Goal: Transaction & Acquisition: Purchase product/service

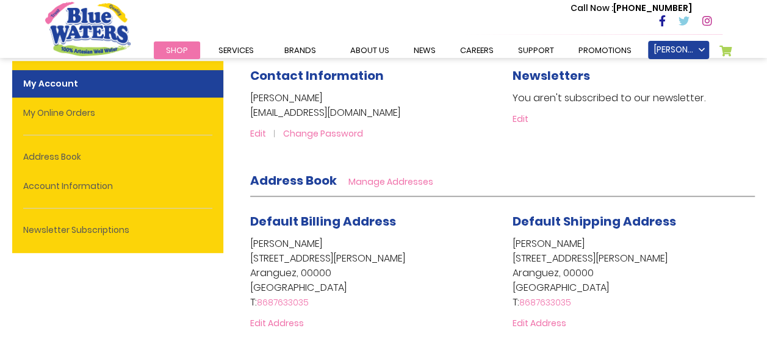
scroll to position [159, 0]
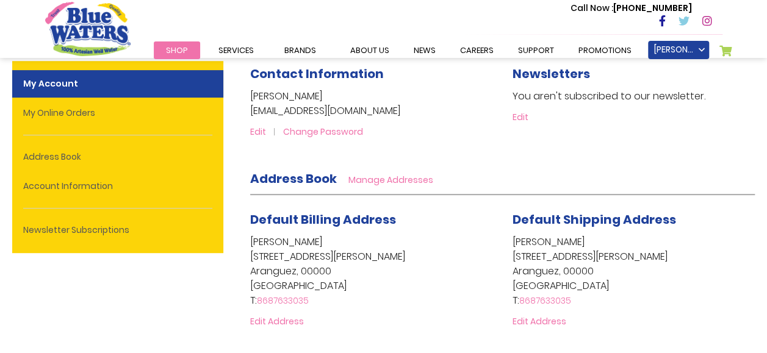
click at [730, 52] on link "My Cart" at bounding box center [725, 53] width 13 height 17
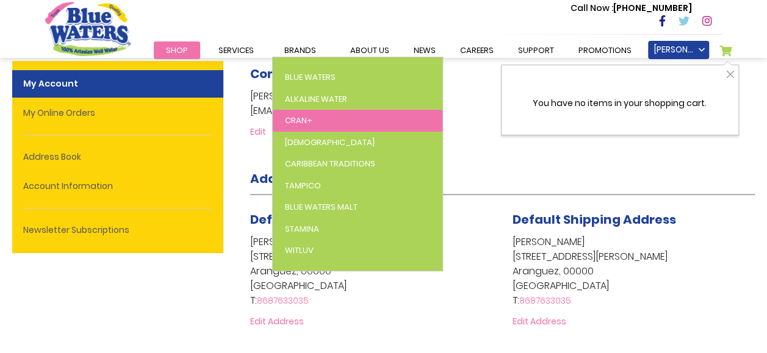
click at [297, 110] on link "Cran+" at bounding box center [358, 121] width 170 height 22
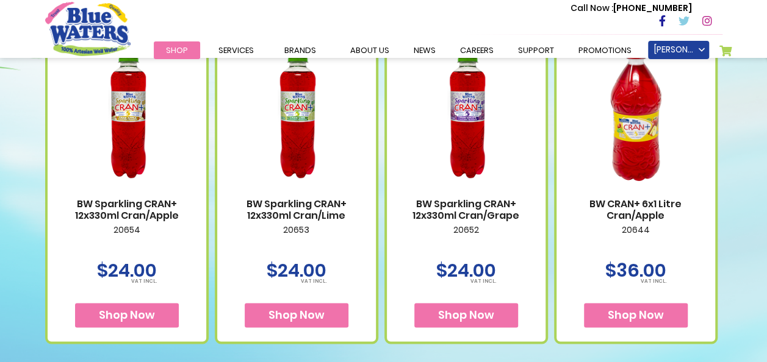
scroll to position [751, 0]
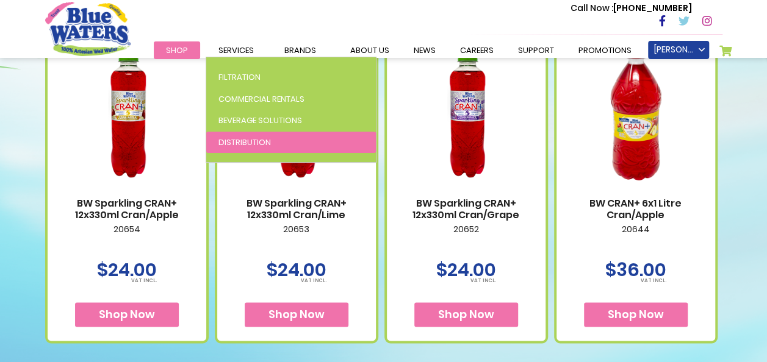
click at [243, 139] on span "Distribution" at bounding box center [244, 143] width 52 height 12
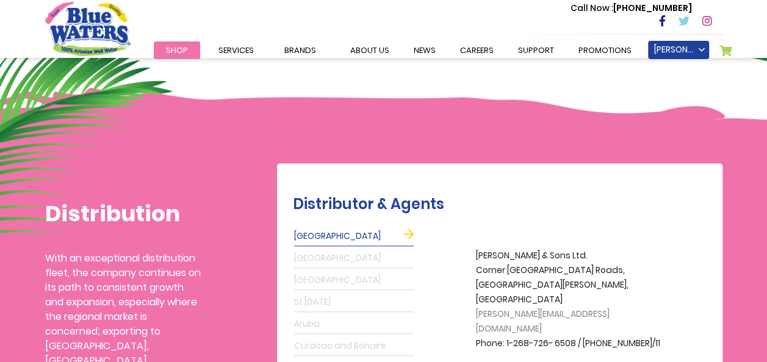
scroll to position [215, 0]
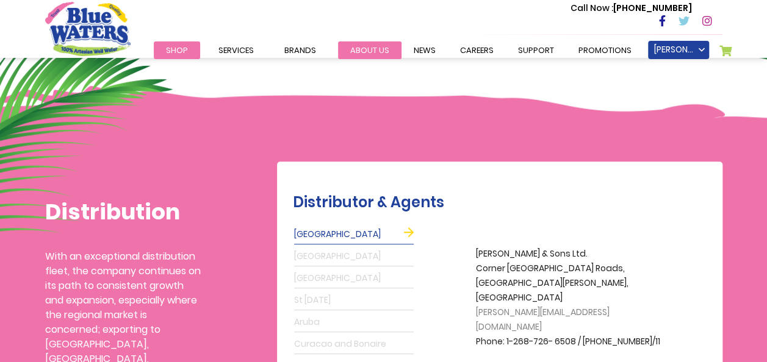
click at [369, 44] on link "about us" at bounding box center [369, 50] width 63 height 18
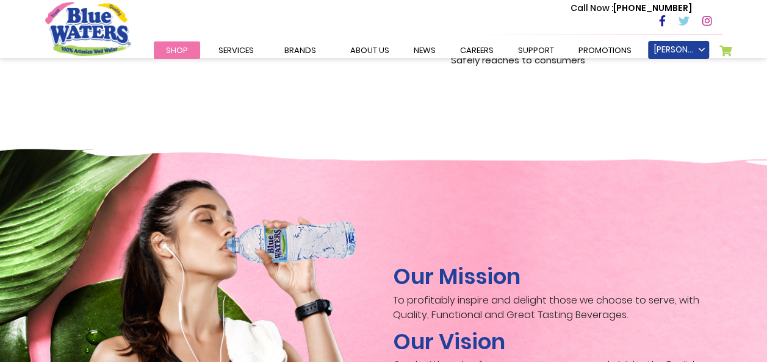
scroll to position [1718, 0]
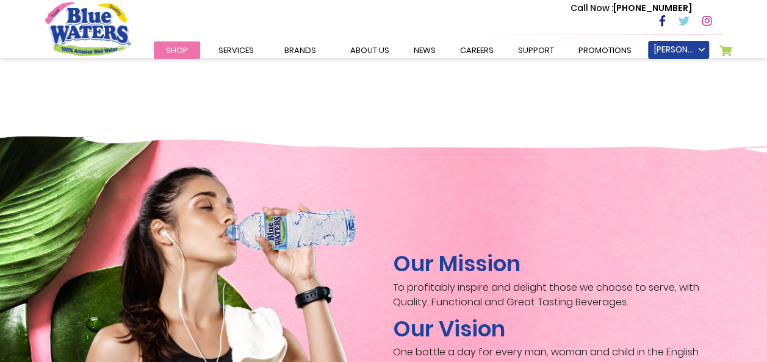
click at [181, 49] on span "Shop" at bounding box center [177, 51] width 22 height 12
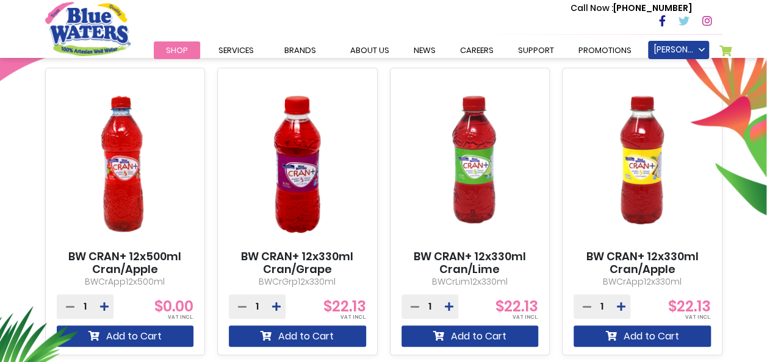
scroll to position [477, 0]
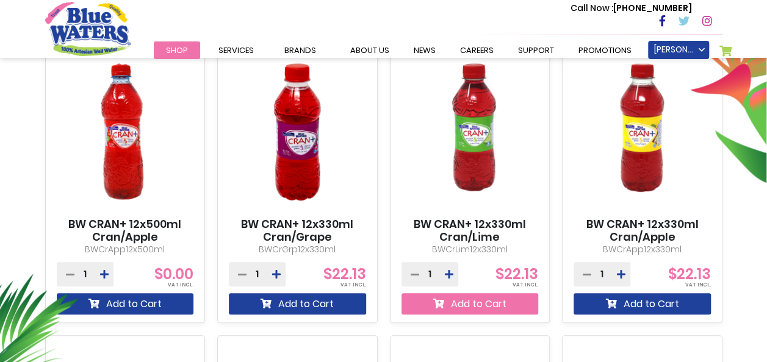
click at [467, 309] on button "Add to Cart" at bounding box center [470, 304] width 137 height 21
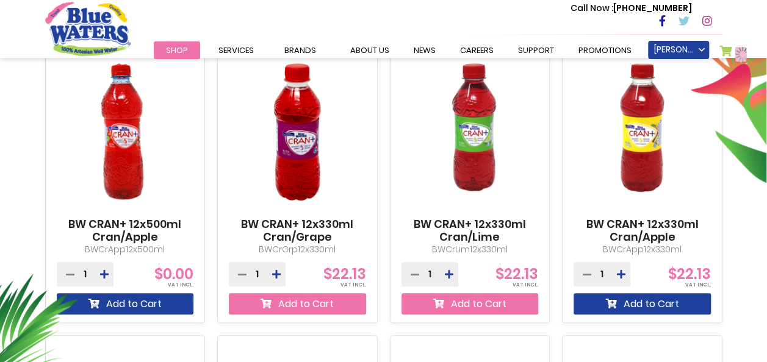
scroll to position [509, 0]
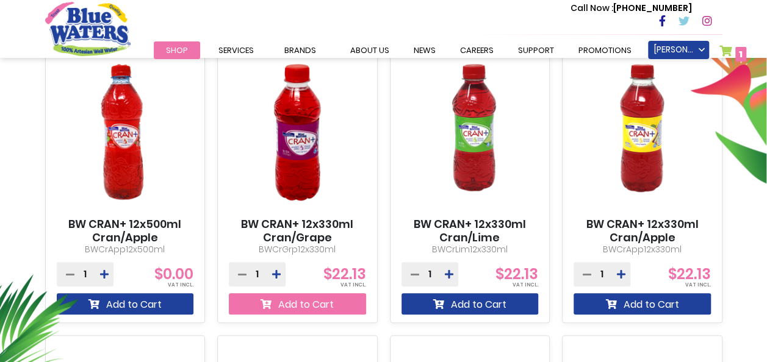
click at [333, 306] on button "Add to Cart" at bounding box center [297, 304] width 137 height 21
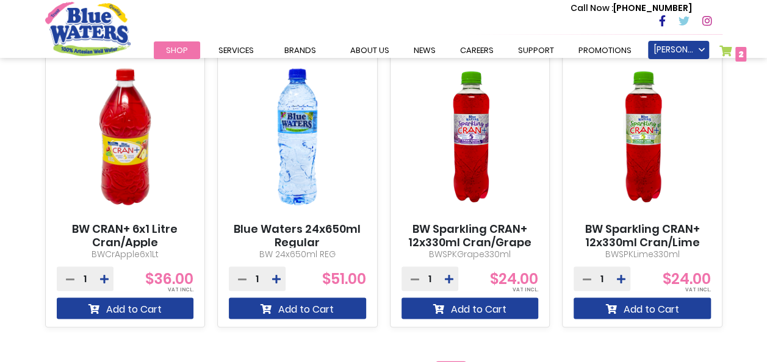
scroll to position [1105, 0]
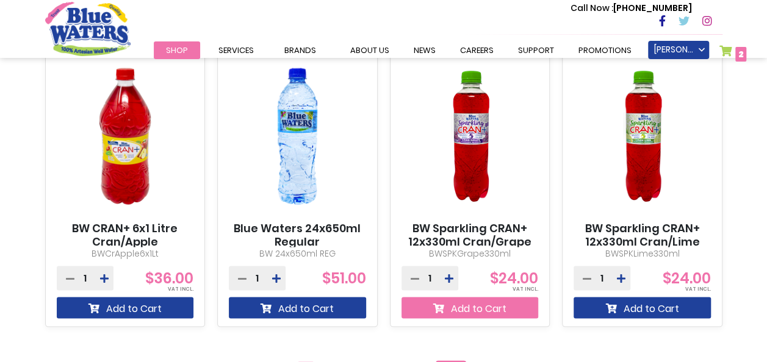
click at [506, 314] on button "Add to Cart" at bounding box center [470, 307] width 137 height 21
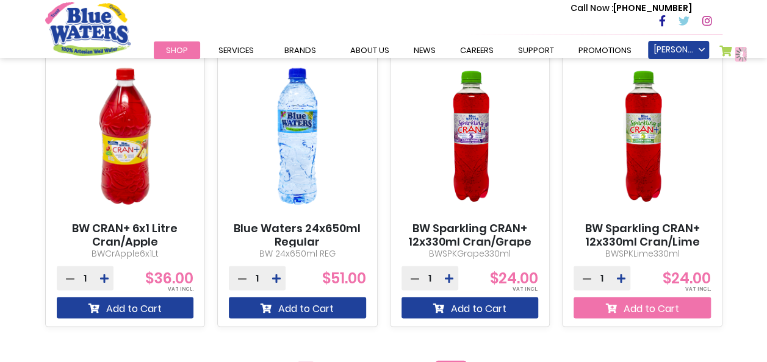
click at [618, 312] on button "Add to Cart" at bounding box center [642, 307] width 137 height 21
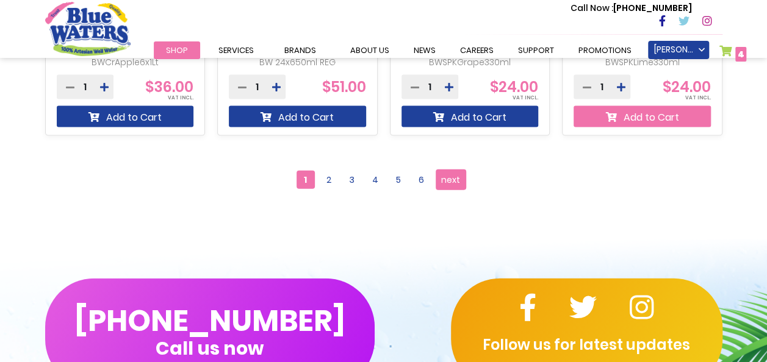
scroll to position [1297, 0]
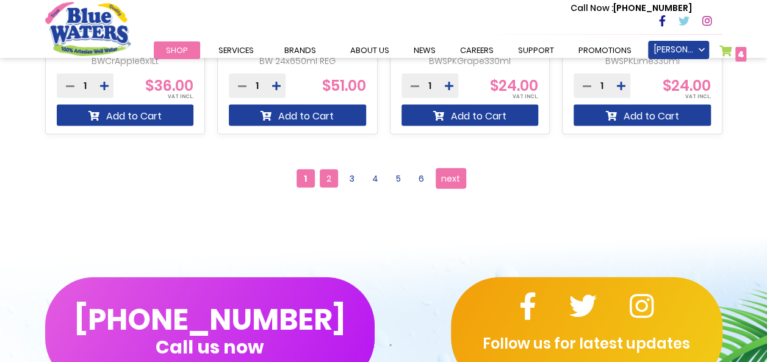
click at [328, 184] on span "2" at bounding box center [329, 179] width 18 height 18
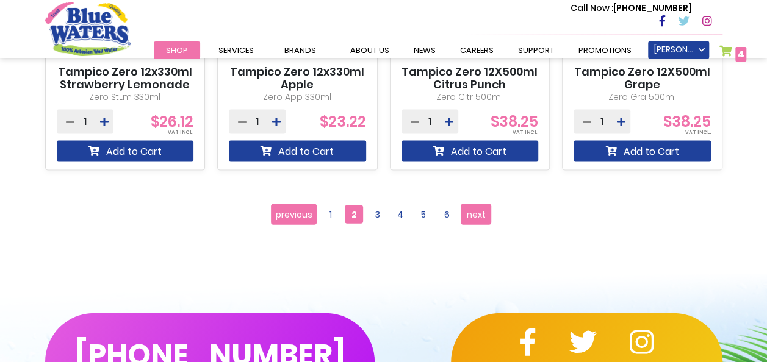
scroll to position [1230, 0]
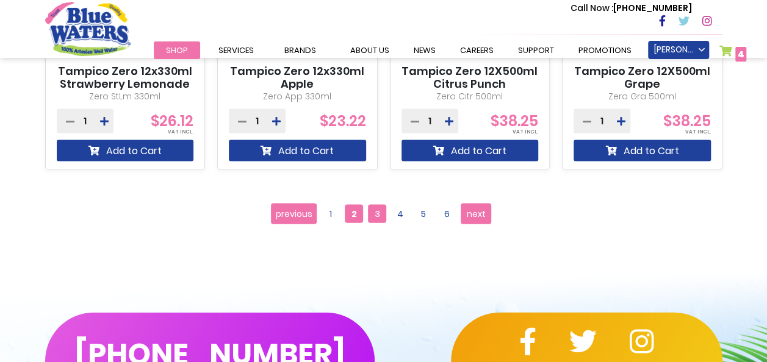
click at [375, 216] on span "3" at bounding box center [377, 214] width 18 height 18
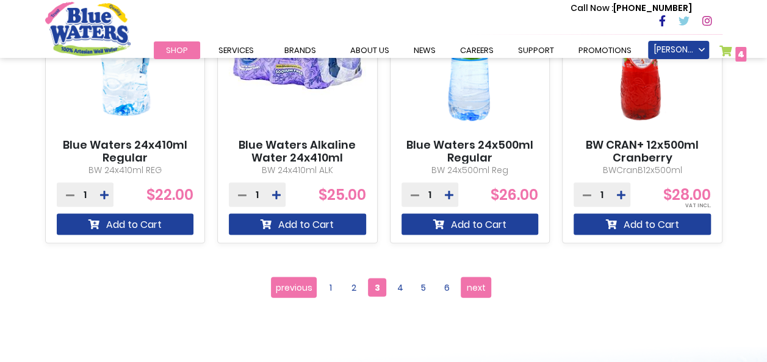
scroll to position [1161, 0]
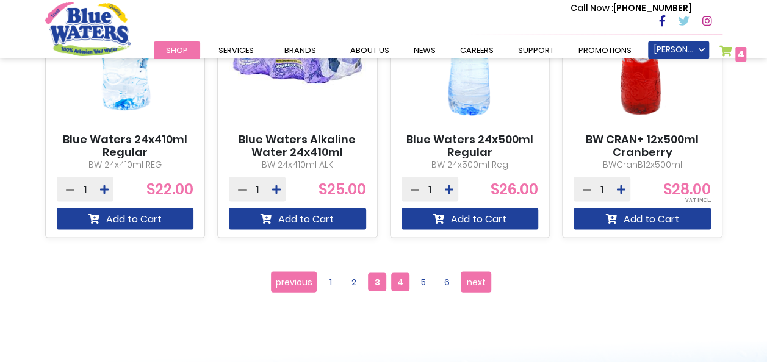
click at [406, 287] on span "4" at bounding box center [400, 282] width 18 height 18
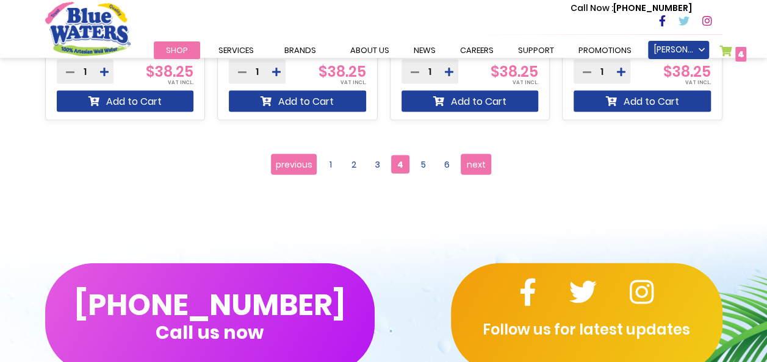
scroll to position [1280, 0]
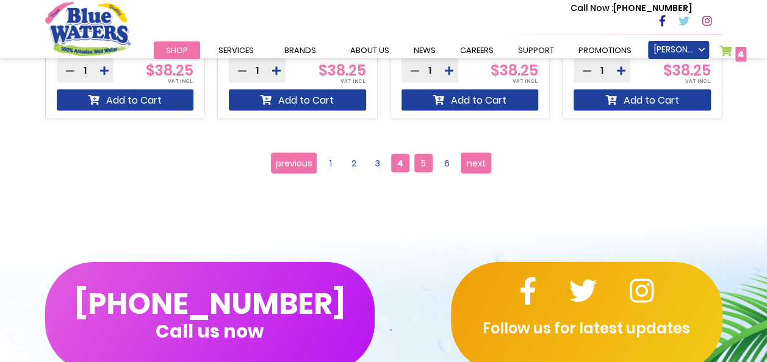
click at [422, 169] on span "5" at bounding box center [423, 163] width 18 height 18
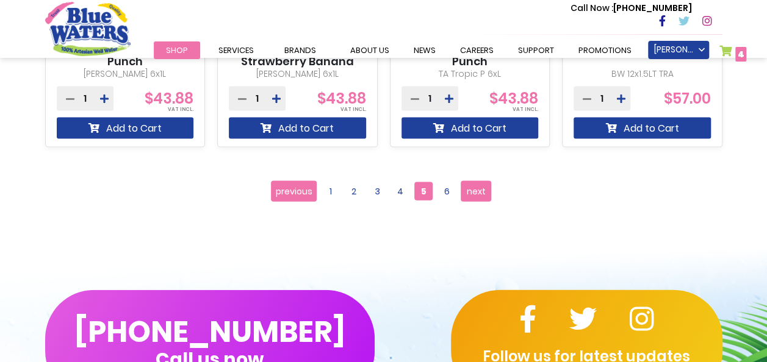
scroll to position [1252, 0]
click at [449, 199] on span "6" at bounding box center [447, 191] width 18 height 18
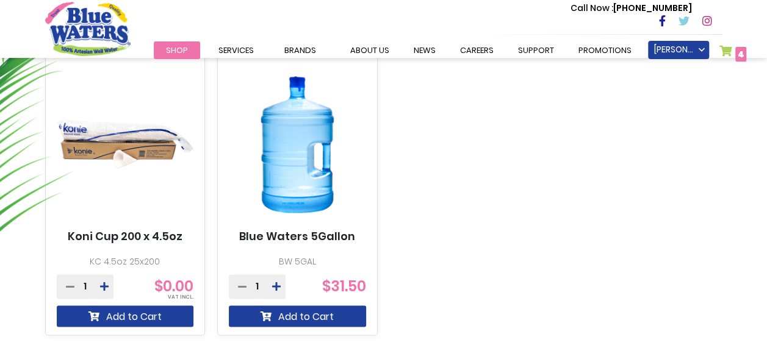
scroll to position [765, 0]
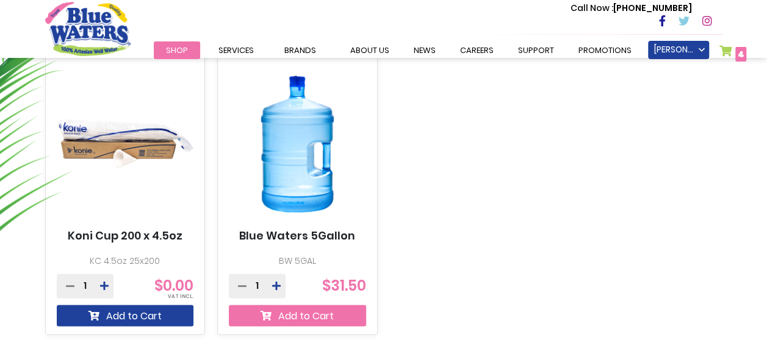
click at [328, 315] on button "Add to Cart" at bounding box center [297, 315] width 137 height 21
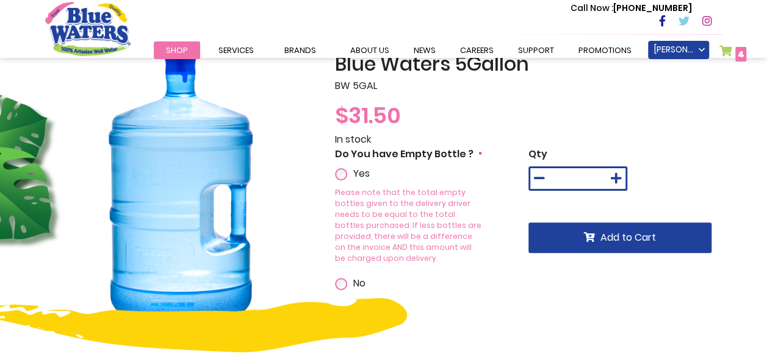
scroll to position [79, 0]
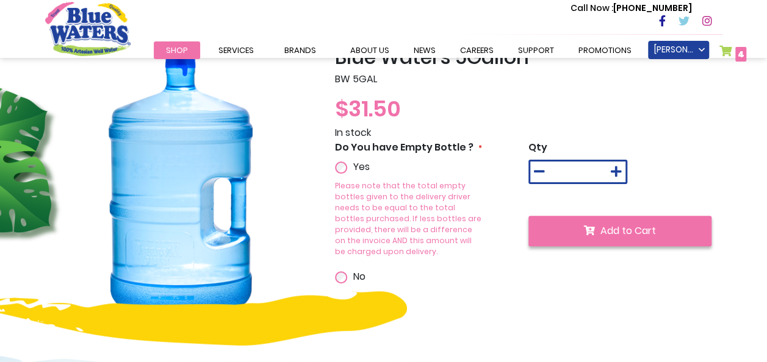
click at [682, 238] on button "Add to Cart" at bounding box center [619, 231] width 183 height 31
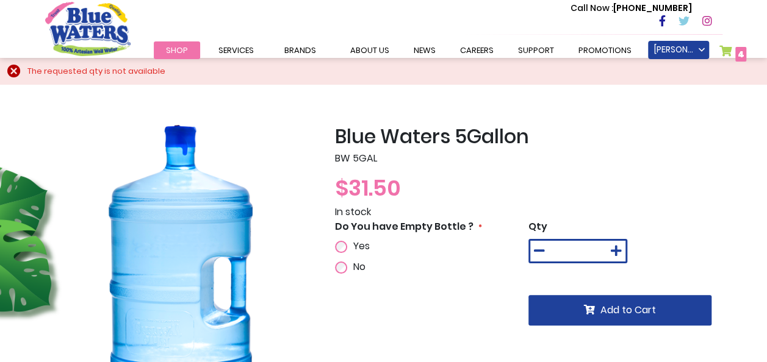
click at [742, 59] on span "4" at bounding box center [741, 54] width 7 height 12
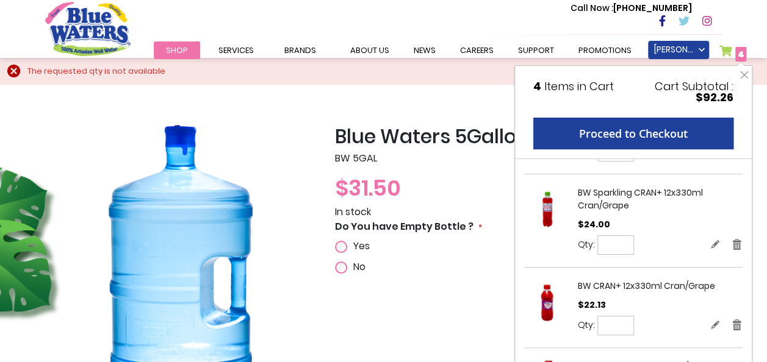
scroll to position [81, 0]
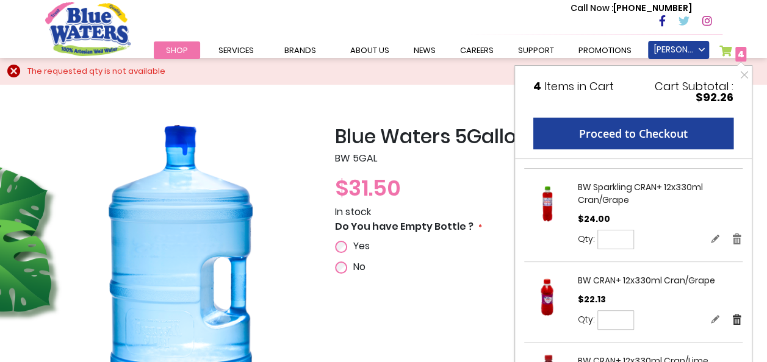
click at [732, 313] on link "Remove" at bounding box center [737, 319] width 11 height 13
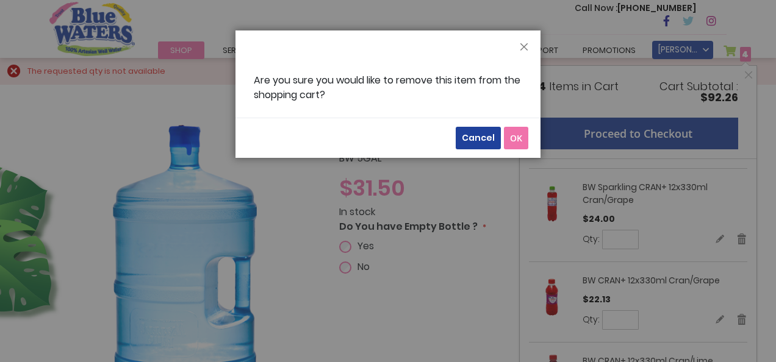
click at [517, 143] on button "OK" at bounding box center [516, 138] width 24 height 23
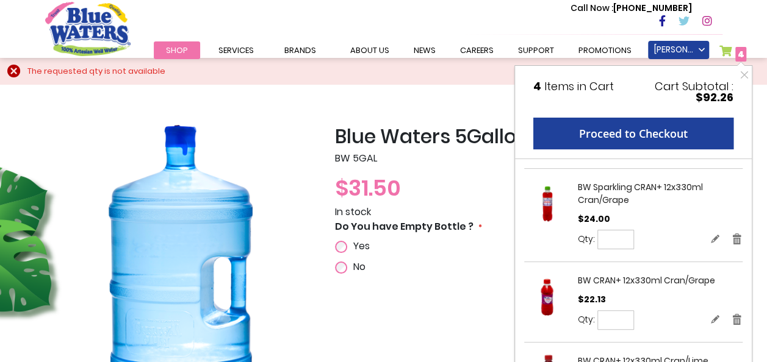
scroll to position [102, 0]
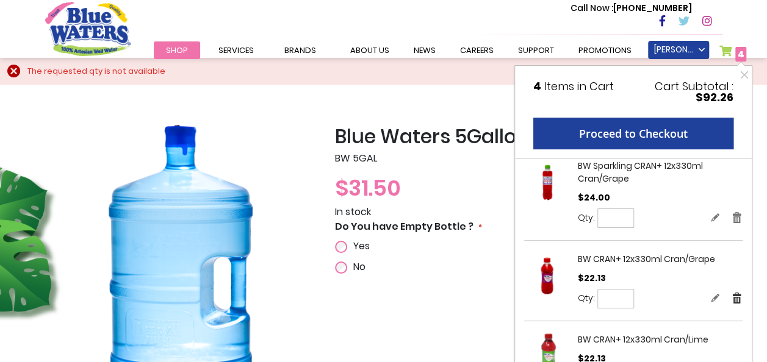
click at [732, 297] on link "Remove" at bounding box center [737, 298] width 11 height 13
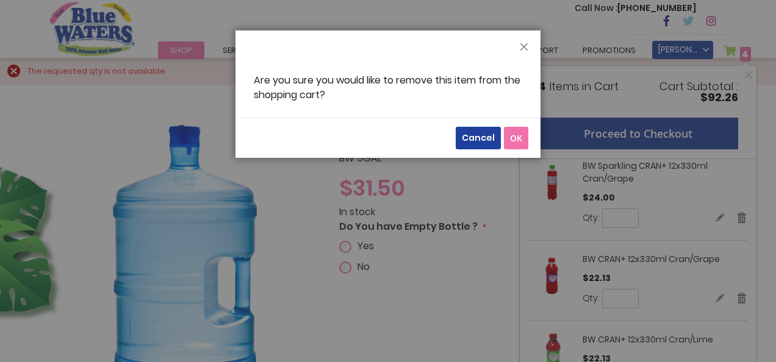
click at [513, 140] on span "OK" at bounding box center [516, 138] width 12 height 12
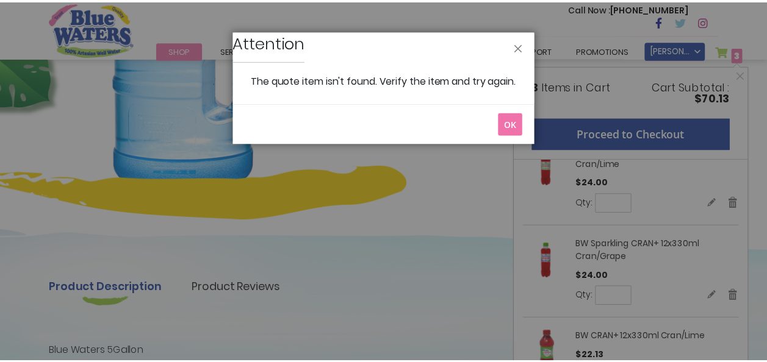
scroll to position [0, 0]
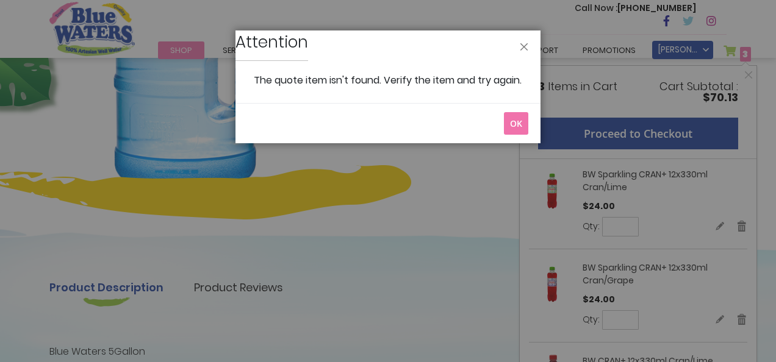
click at [521, 129] on span "OK" at bounding box center [516, 124] width 12 height 12
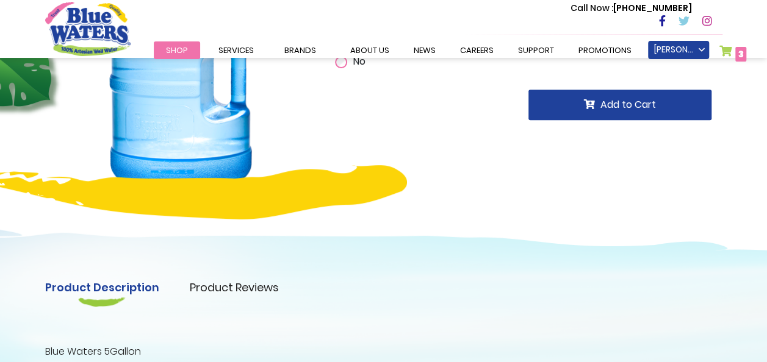
click at [740, 58] on span "3" at bounding box center [740, 54] width 5 height 12
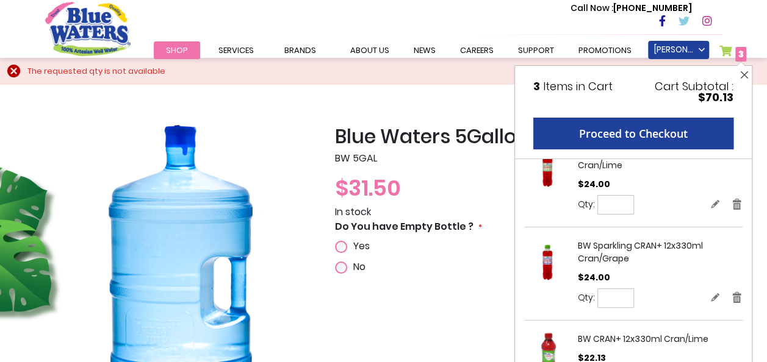
click at [749, 74] on button "Close" at bounding box center [744, 75] width 15 height 18
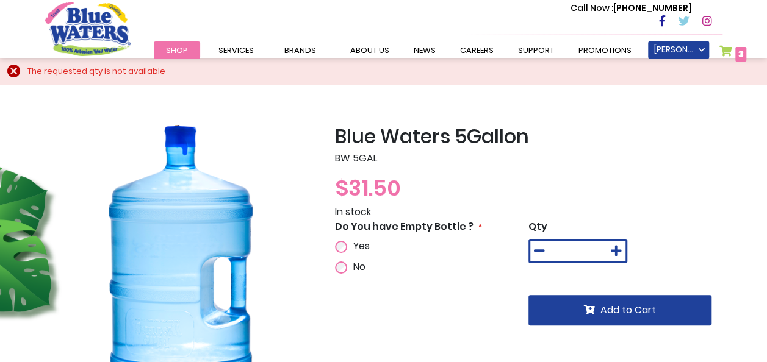
click at [359, 243] on span "Yes" at bounding box center [361, 246] width 16 height 14
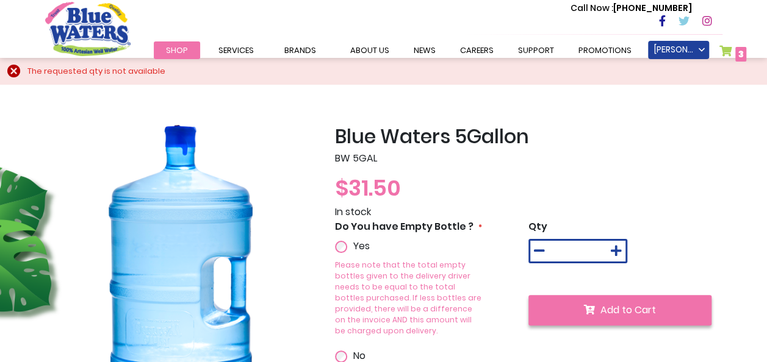
click at [617, 304] on span "Add to Cart" at bounding box center [628, 310] width 56 height 14
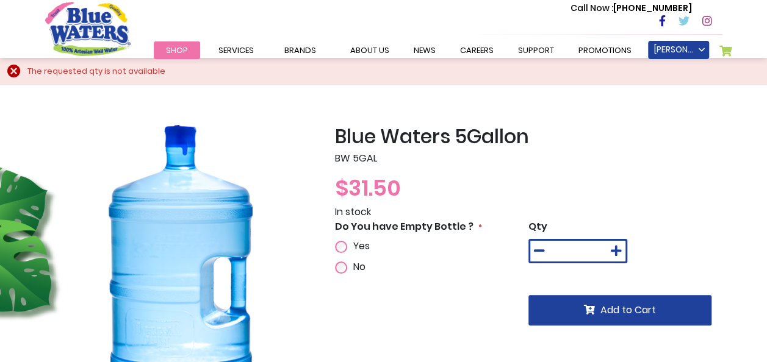
click at [729, 54] on link "My Cart" at bounding box center [725, 53] width 13 height 17
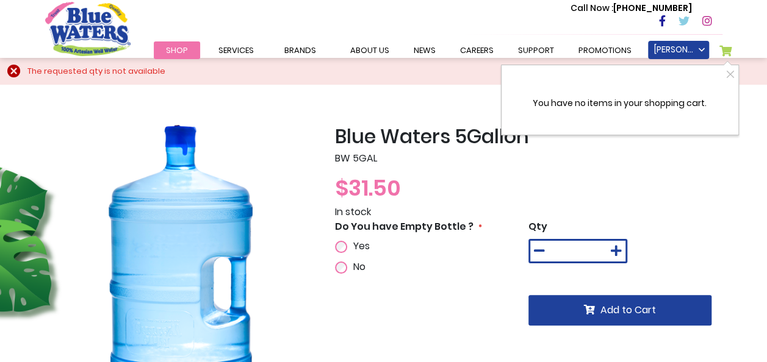
click at [726, 55] on link "My Cart" at bounding box center [725, 53] width 13 height 17
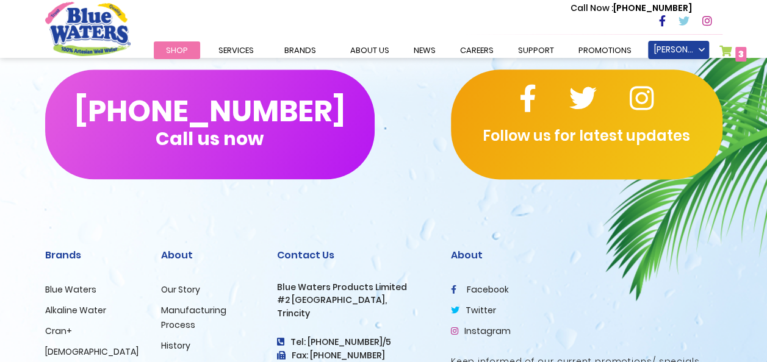
scroll to position [914, 0]
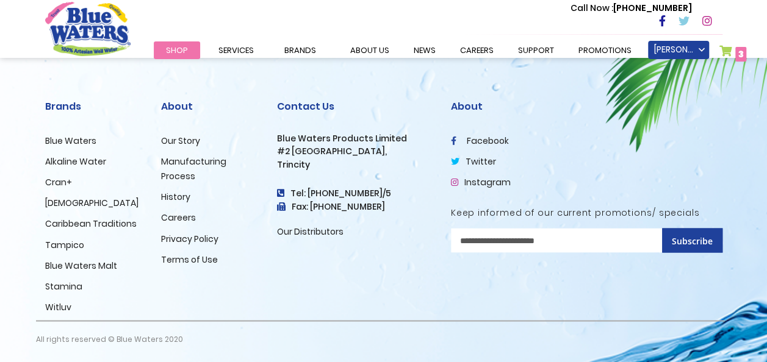
click at [183, 218] on link "Careers" at bounding box center [178, 218] width 35 height 12
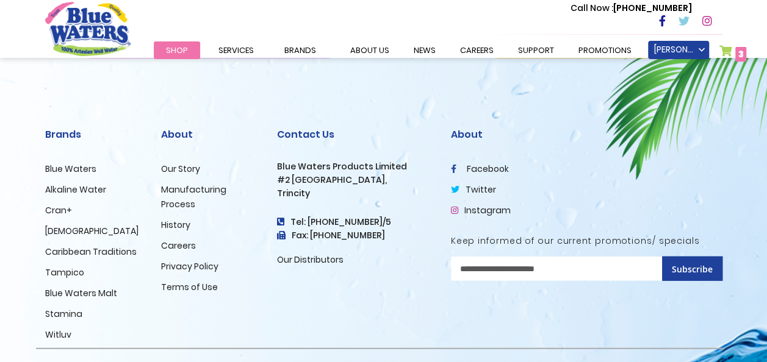
scroll to position [1327, 0]
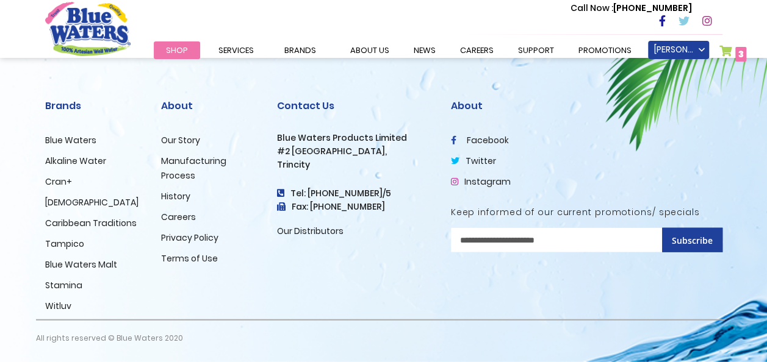
click at [735, 50] on span "3 3 items" at bounding box center [740, 54] width 11 height 15
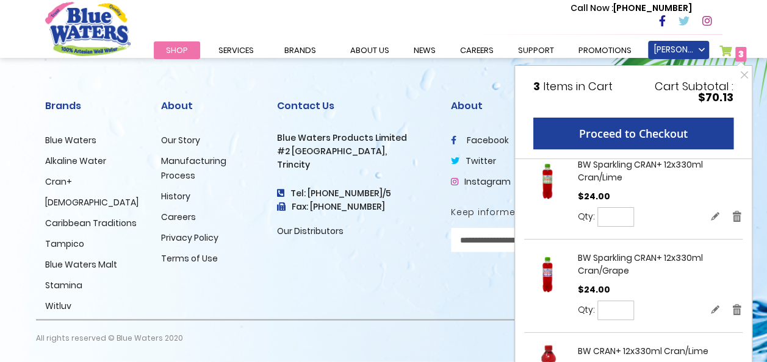
scroll to position [22, 0]
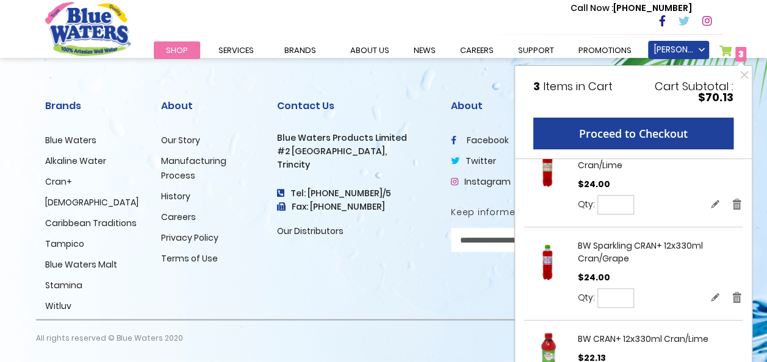
click at [383, 244] on div "Contact Us Blue Waters Products Limited [STREET_ADDRESS] Tel: [PHONE_NUMBER]/5 …" at bounding box center [355, 199] width 174 height 241
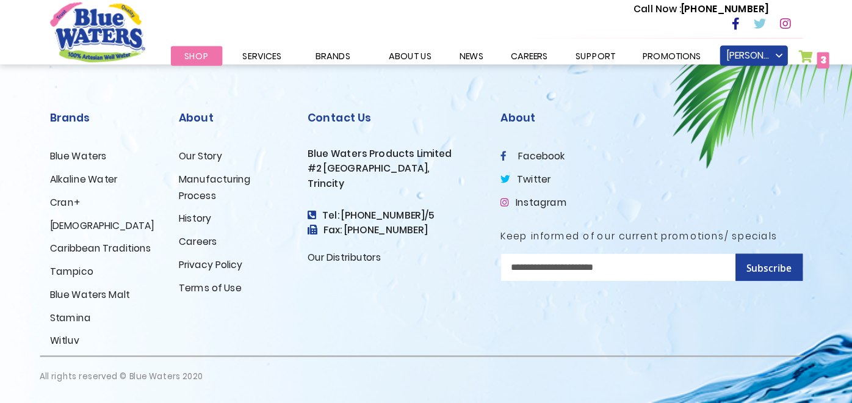
scroll to position [1286, 0]
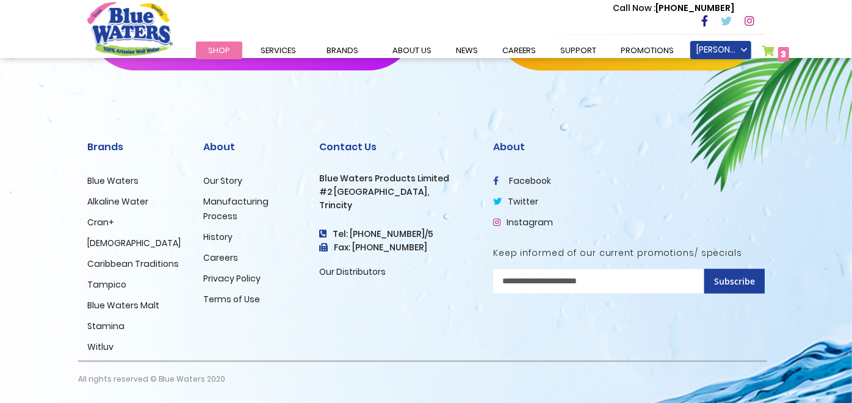
click at [766, 55] on link "My Cart 3 3 items" at bounding box center [775, 54] width 27 height 18
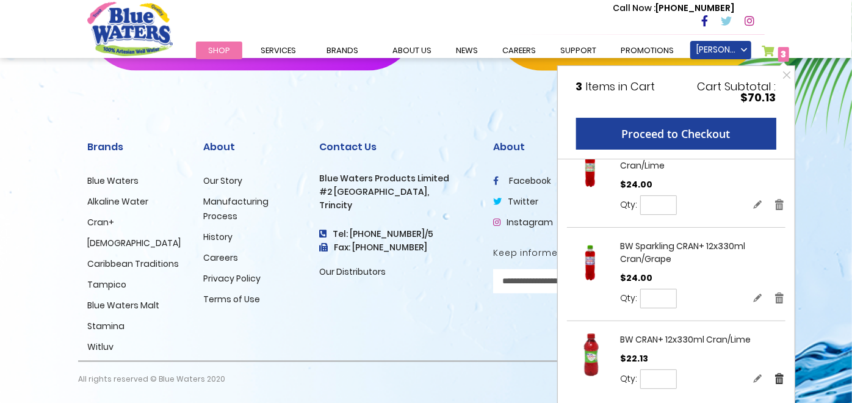
click at [766, 362] on link "Remove" at bounding box center [779, 378] width 11 height 13
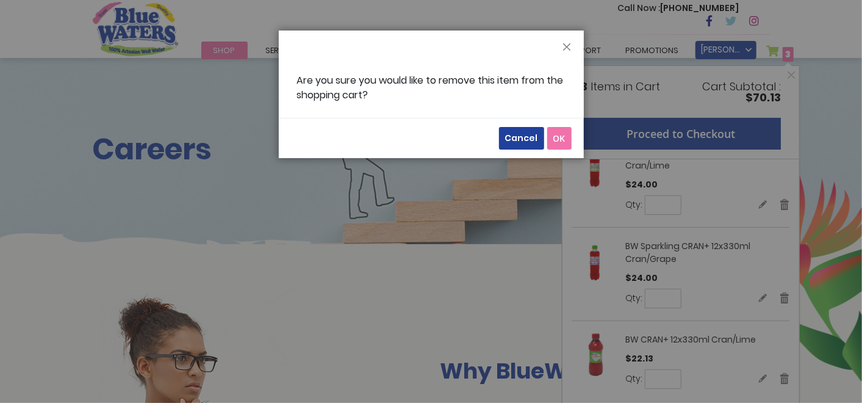
click at [566, 145] on button "OK" at bounding box center [559, 138] width 24 height 23
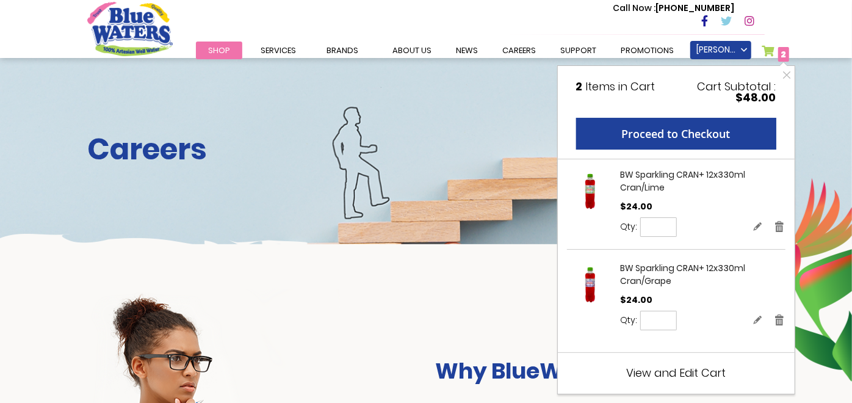
click at [696, 362] on span "View and Edit Cart" at bounding box center [675, 372] width 99 height 15
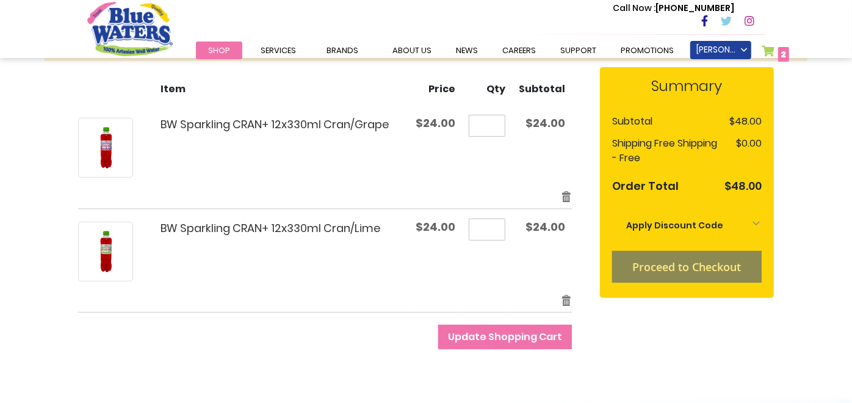
scroll to position [204, 0]
click at [501, 127] on input "*" at bounding box center [487, 125] width 37 height 22
type input "*"
click at [496, 225] on input "*" at bounding box center [487, 229] width 37 height 22
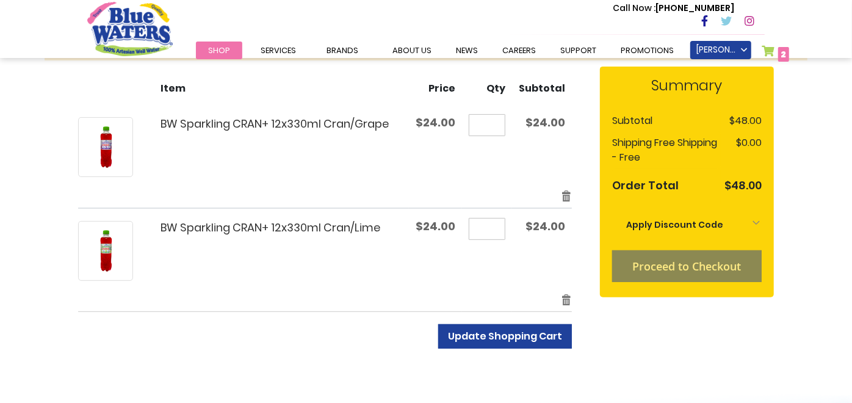
type input "*"
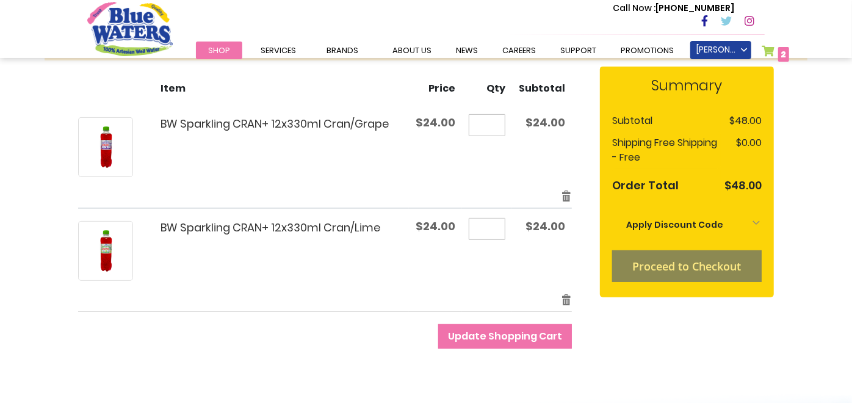
click at [483, 329] on span "Update Shopping Cart" at bounding box center [505, 336] width 114 height 14
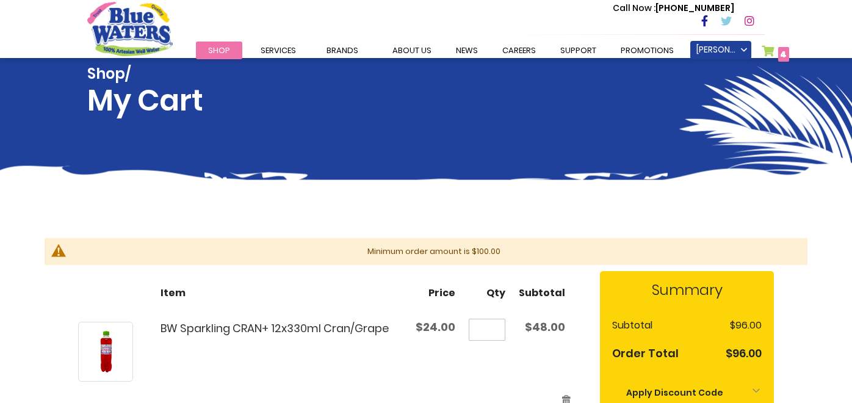
scroll to position [169, 0]
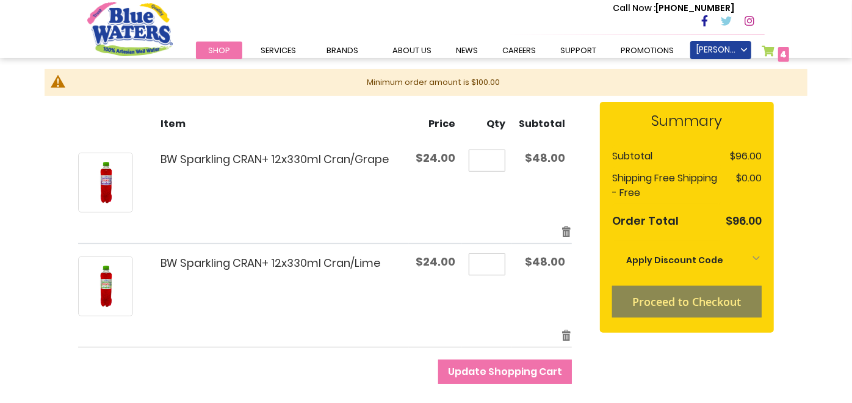
click at [226, 52] on span "Shop" at bounding box center [219, 51] width 22 height 12
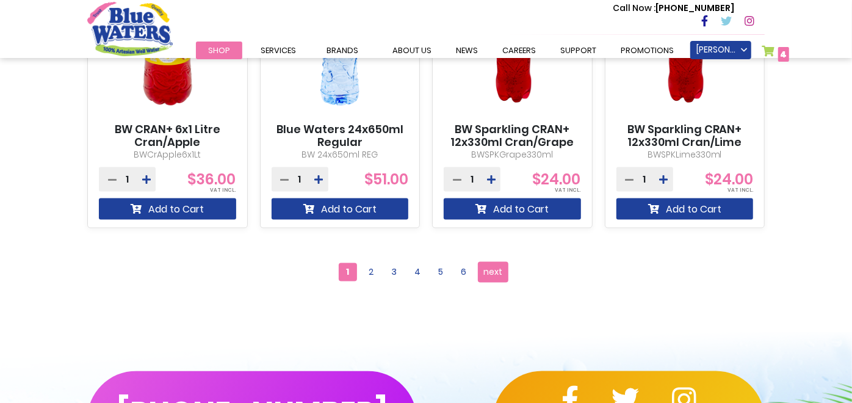
scroll to position [1171, 0]
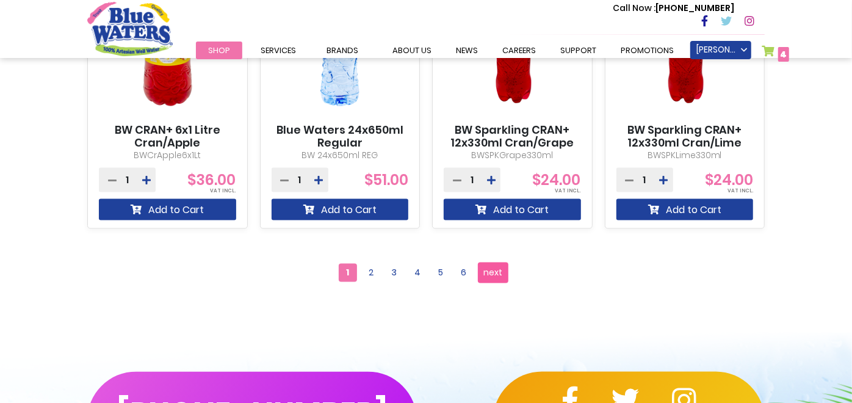
click at [499, 273] on span "next" at bounding box center [493, 273] width 19 height 18
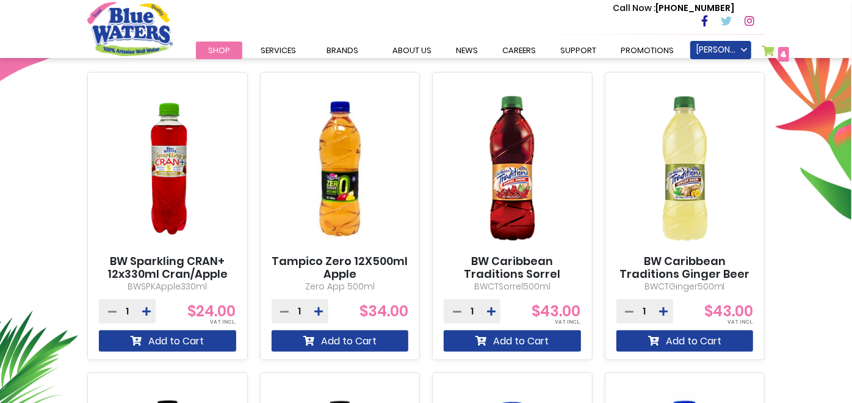
scroll to position [446, 0]
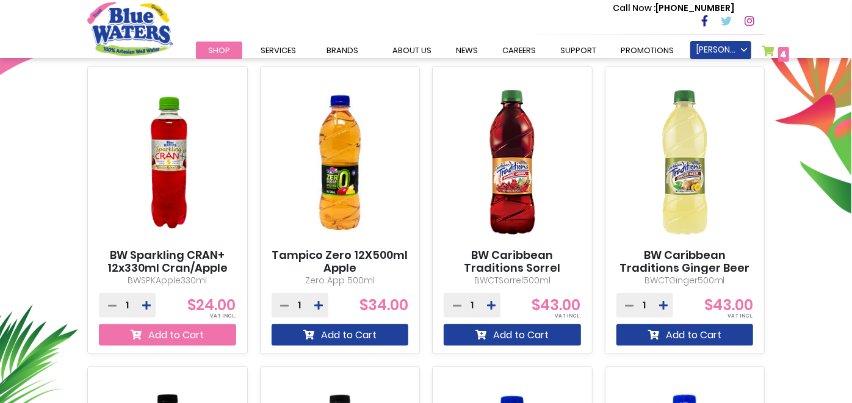
click at [163, 337] on button "Add to Cart" at bounding box center [167, 334] width 137 height 21
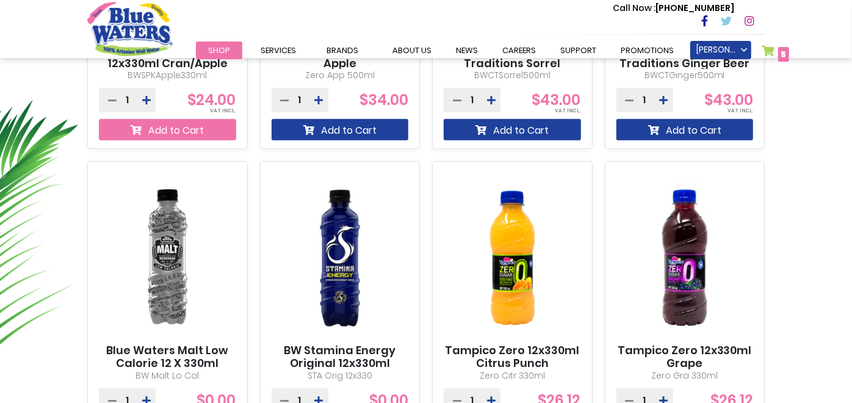
scroll to position [699, 0]
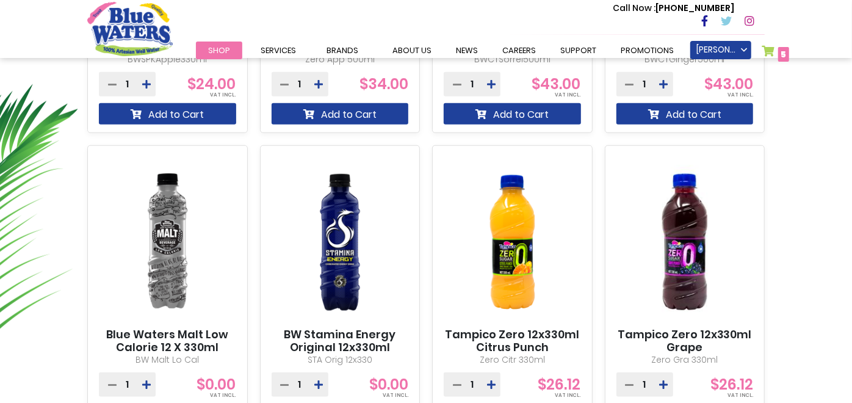
click at [769, 51] on link "My Cart 5 5 items" at bounding box center [775, 54] width 27 height 18
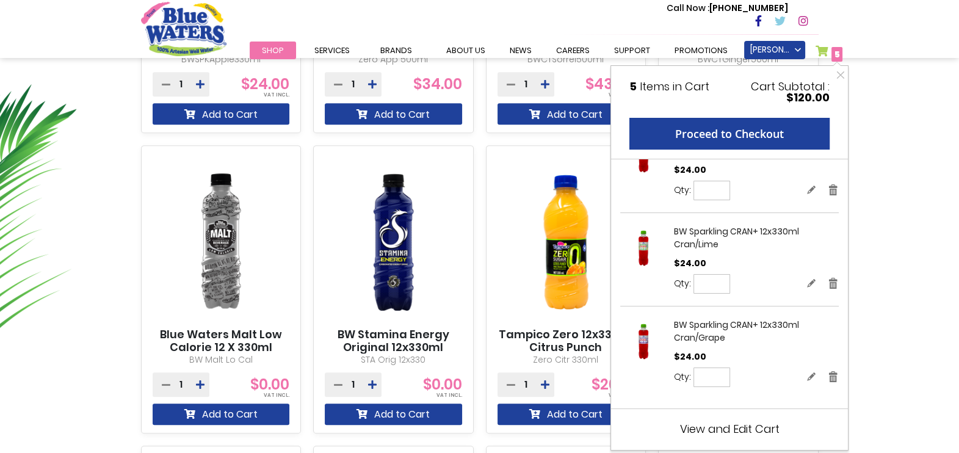
scroll to position [38, 0]
click at [751, 402] on span "View and Edit Cart" at bounding box center [729, 428] width 99 height 15
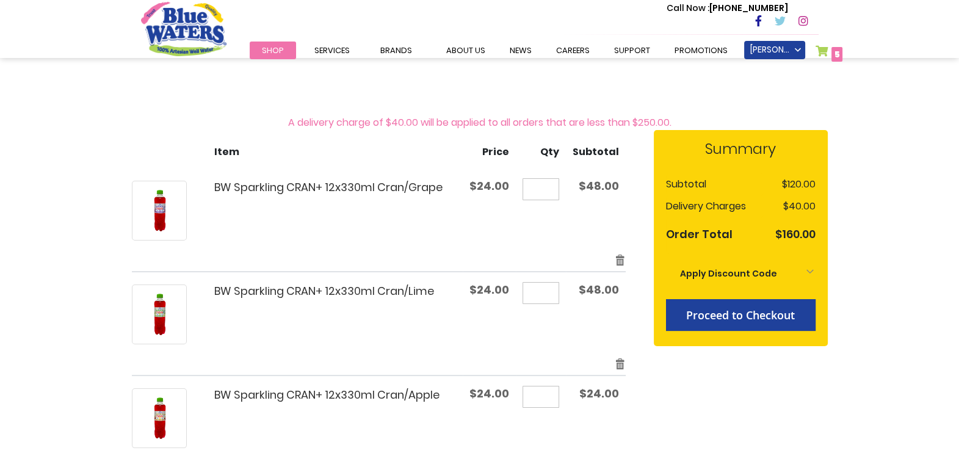
scroll to position [121, 0]
